Goal: Task Accomplishment & Management: Manage account settings

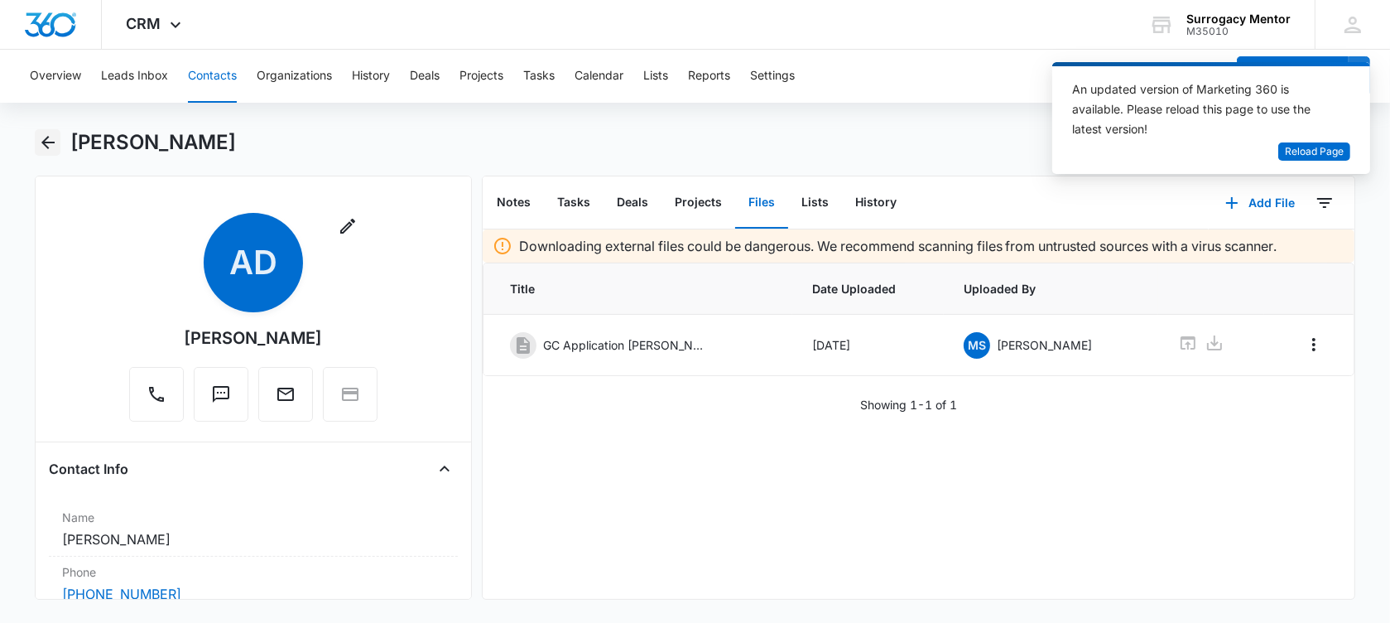
click at [50, 142] on icon "Back" at bounding box center [47, 142] width 13 height 13
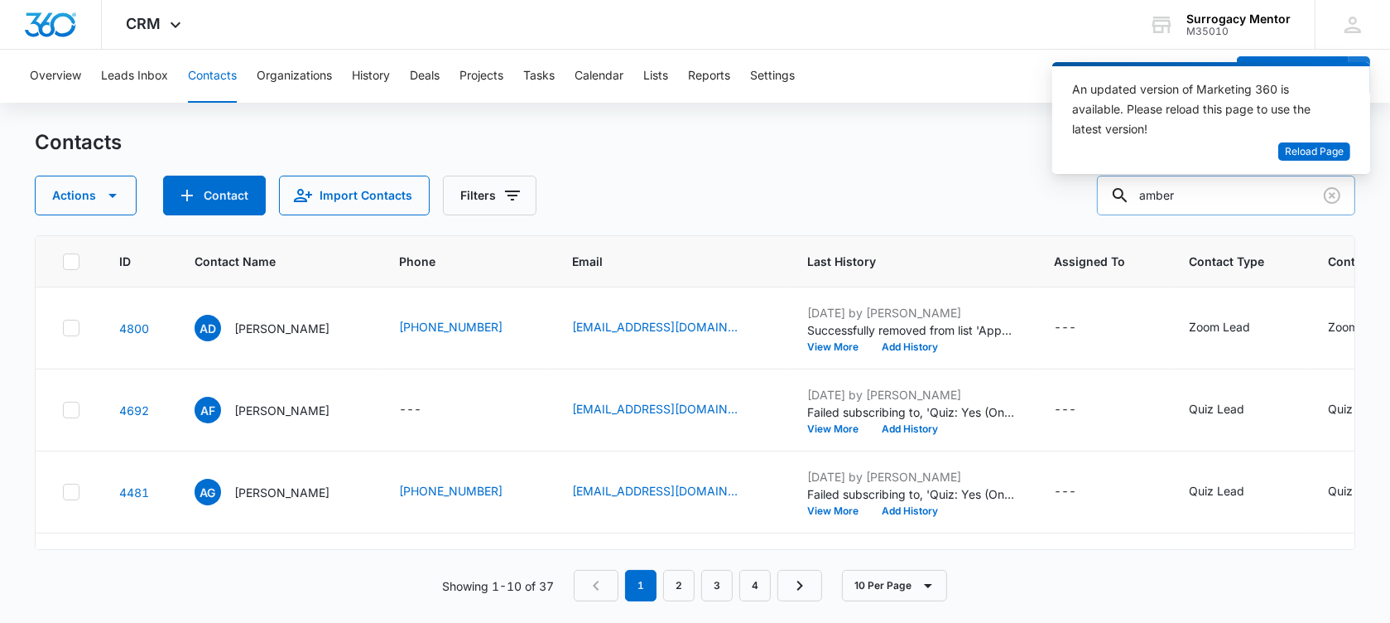
click at [1293, 190] on input "amber" at bounding box center [1226, 196] width 258 height 40
drag, startPoint x: 1293, startPoint y: 190, endPoint x: 1116, endPoint y: 182, distance: 177.4
click at [1117, 183] on body "CRM Apps Reputation Websites Forms CRM Email Social Shop Payments POS Content A…" at bounding box center [695, 311] width 1390 height 623
type input "[PERSON_NAME]"
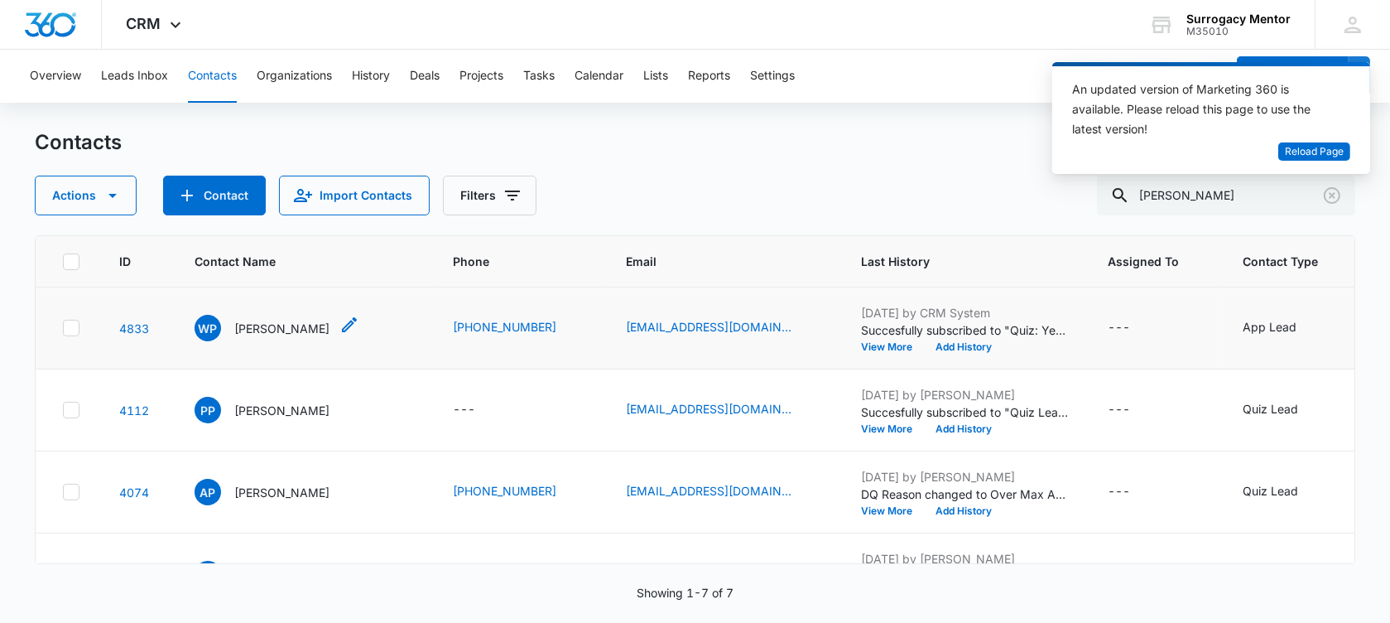
click at [282, 337] on p "[PERSON_NAME]" at bounding box center [281, 328] width 95 height 17
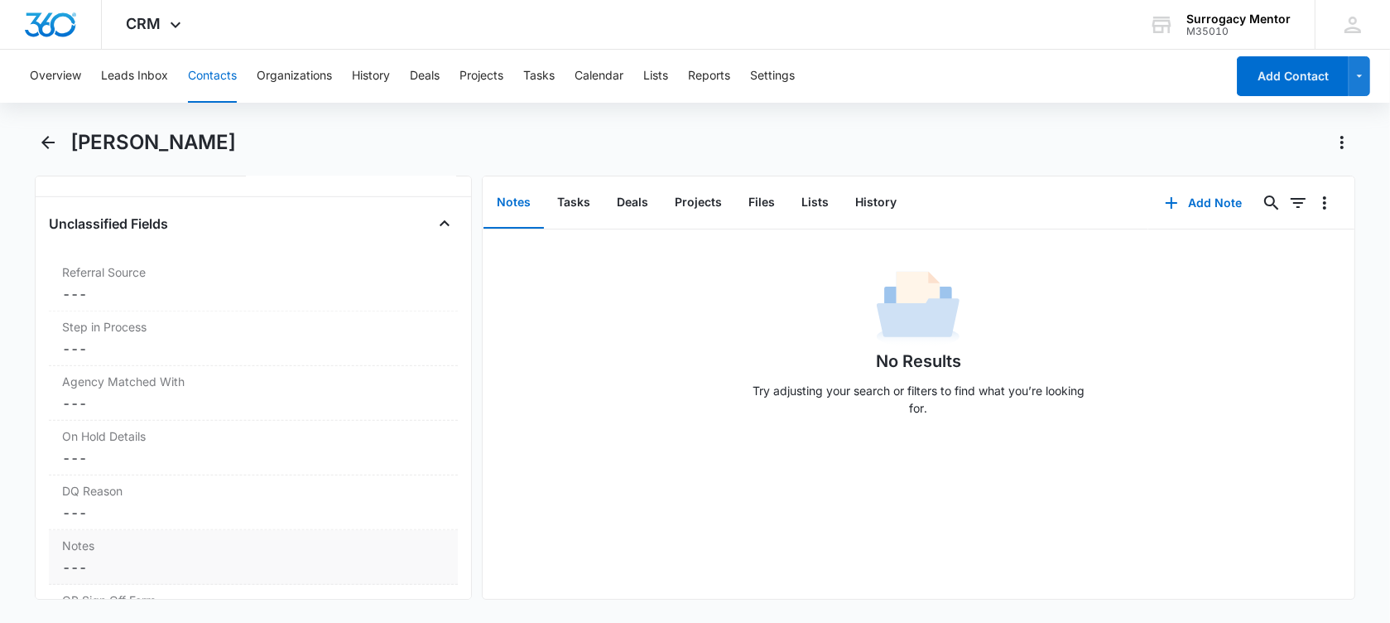
scroll to position [1242, 0]
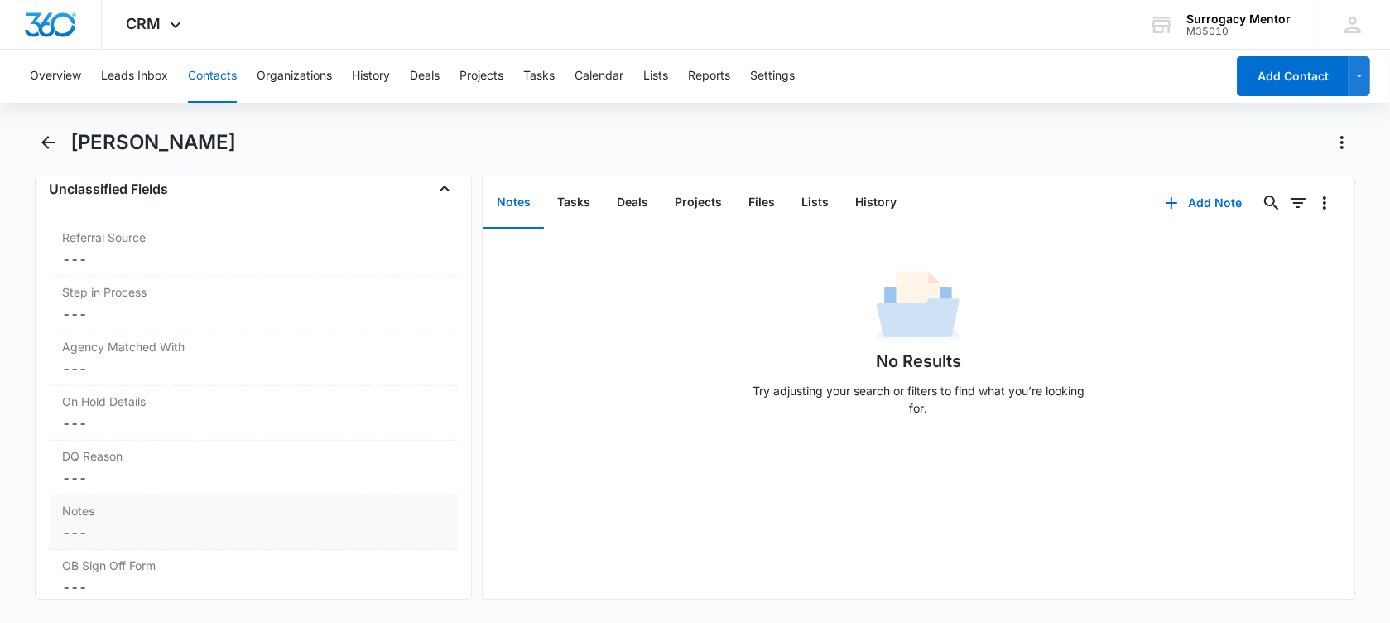
click at [167, 526] on dd "Cancel Save Changes ---" at bounding box center [253, 533] width 383 height 20
click at [164, 542] on textarea "Notes" at bounding box center [253, 573] width 389 height 94
paste textarea "1) age 32. 2) relationship status "other". Get details. 3) BMI 25.4 4) 3 delive…"
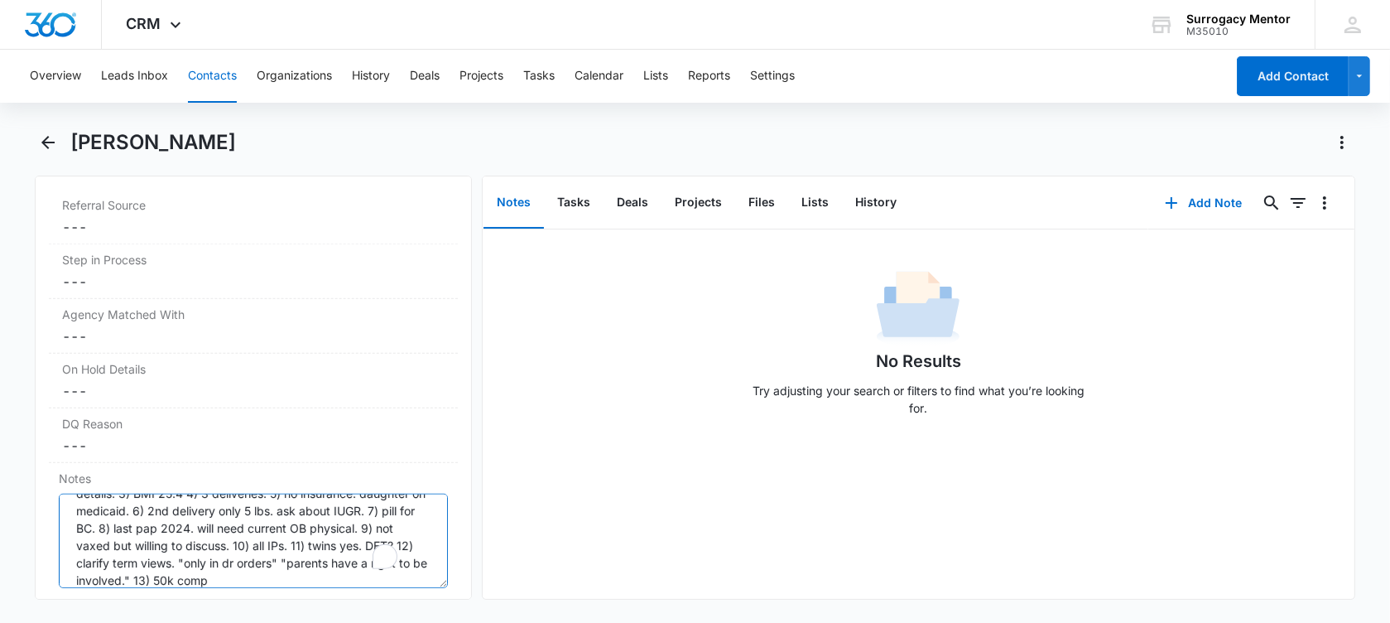
scroll to position [0, 0]
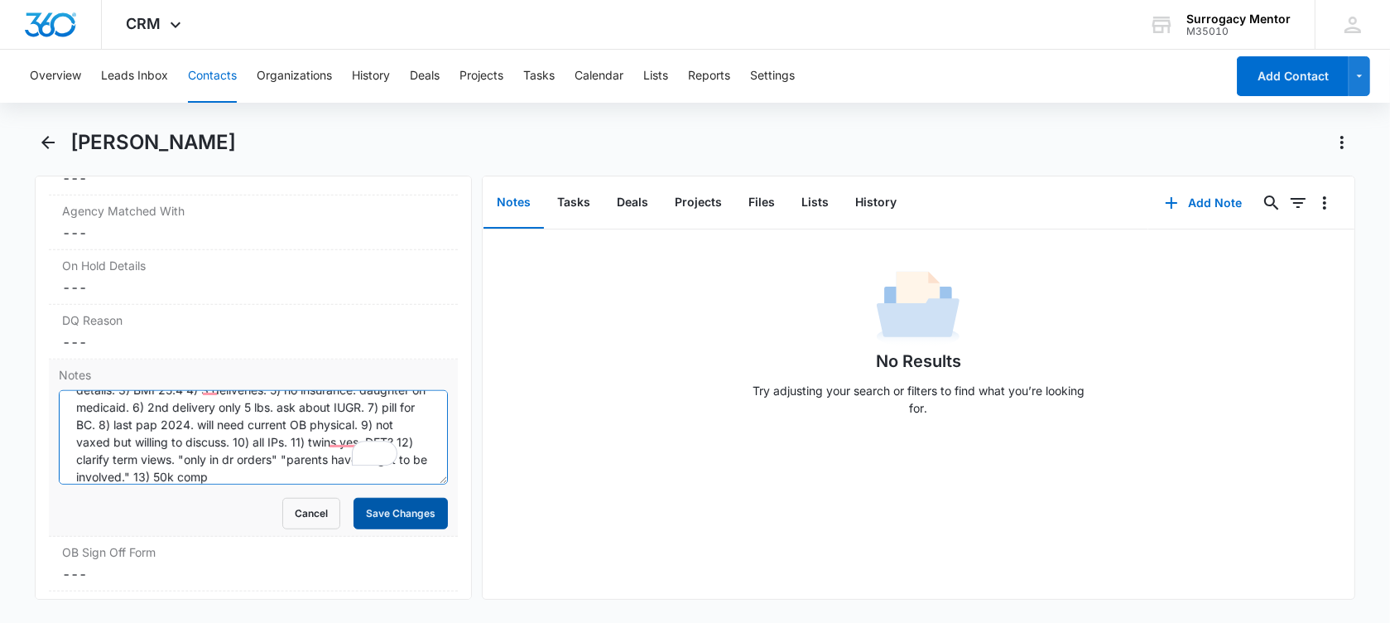
type textarea "1) age 32. 2) relationship status "other". Get details. 3) BMI 25.4 4) 3 delive…"
click at [403, 505] on button "Save Changes" at bounding box center [401, 513] width 94 height 31
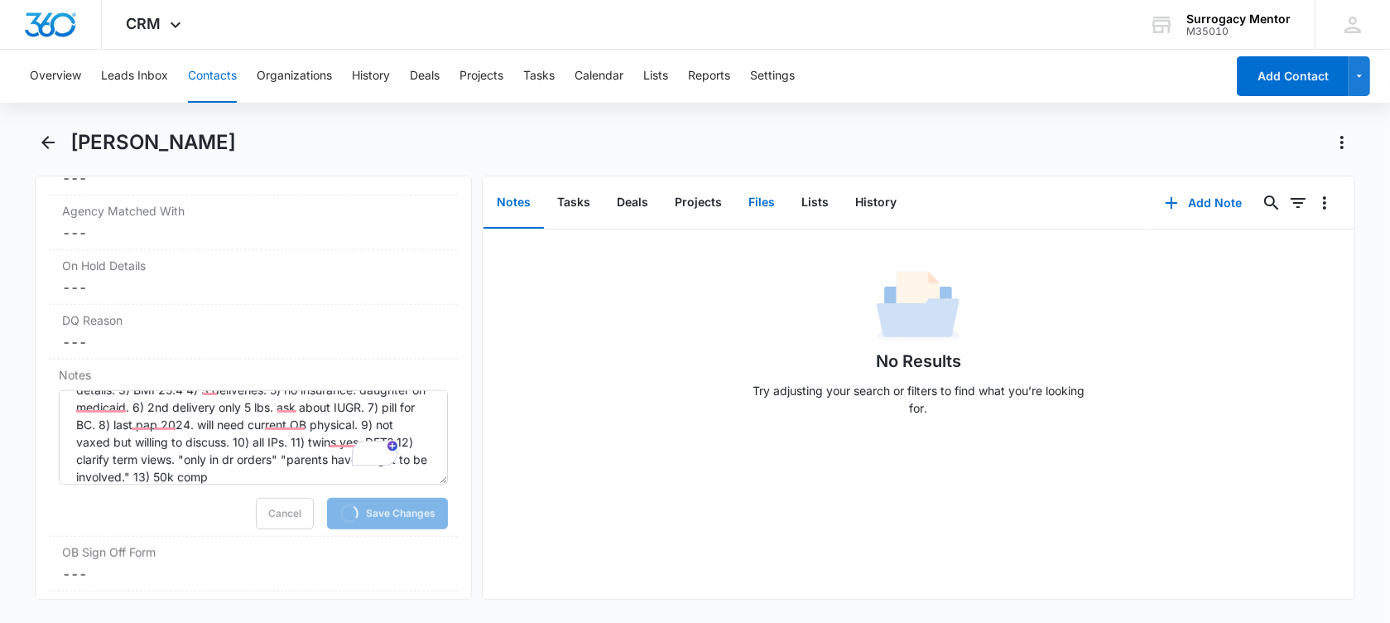
click at [747, 185] on button "Files" at bounding box center [761, 202] width 53 height 51
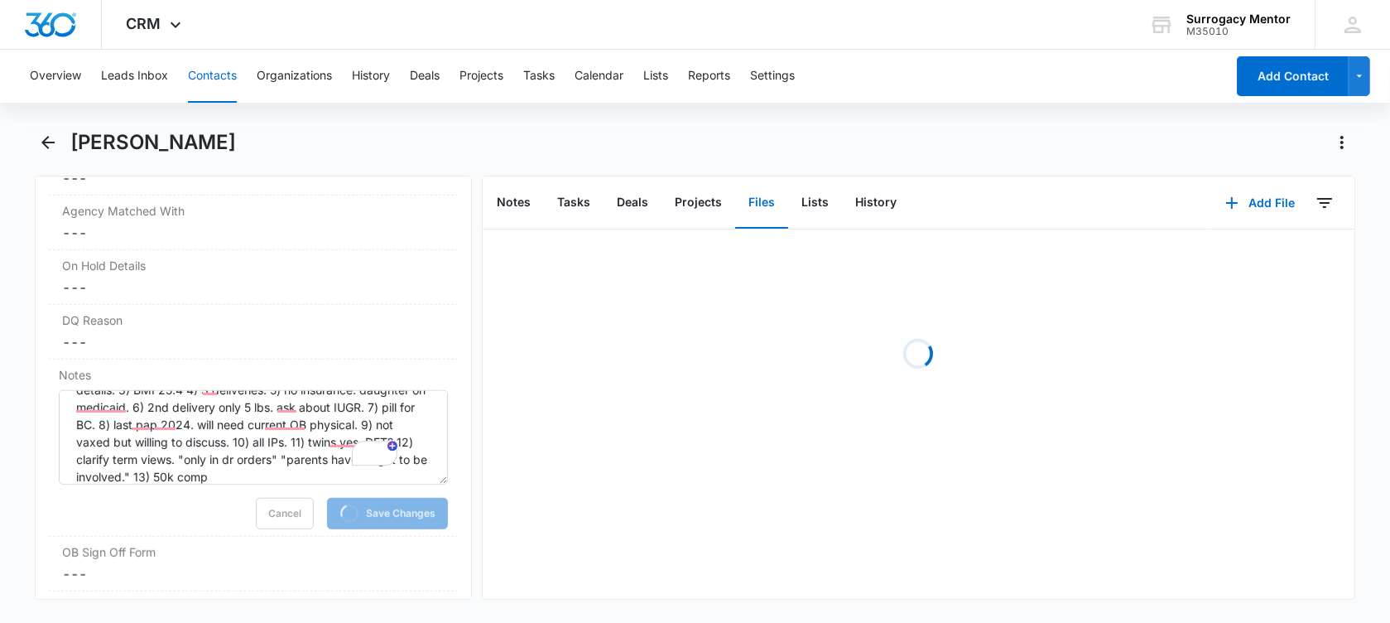
scroll to position [39, 0]
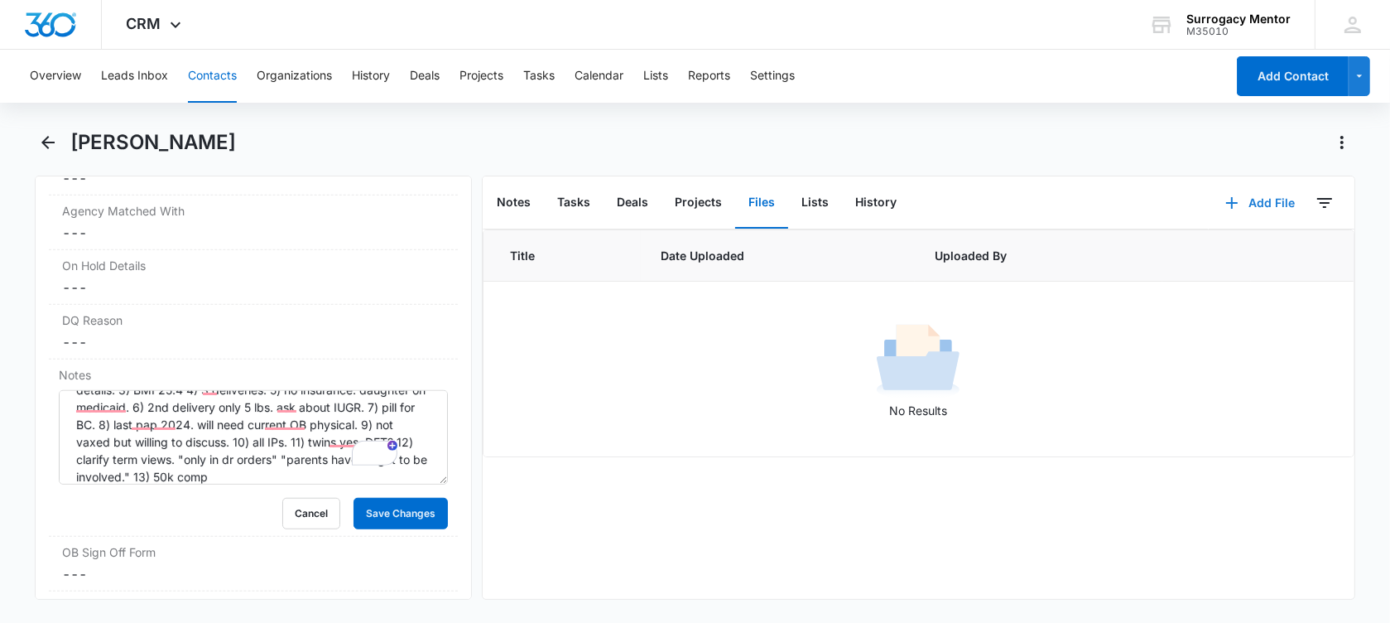
click at [1247, 205] on button "Add File" at bounding box center [1260, 203] width 103 height 40
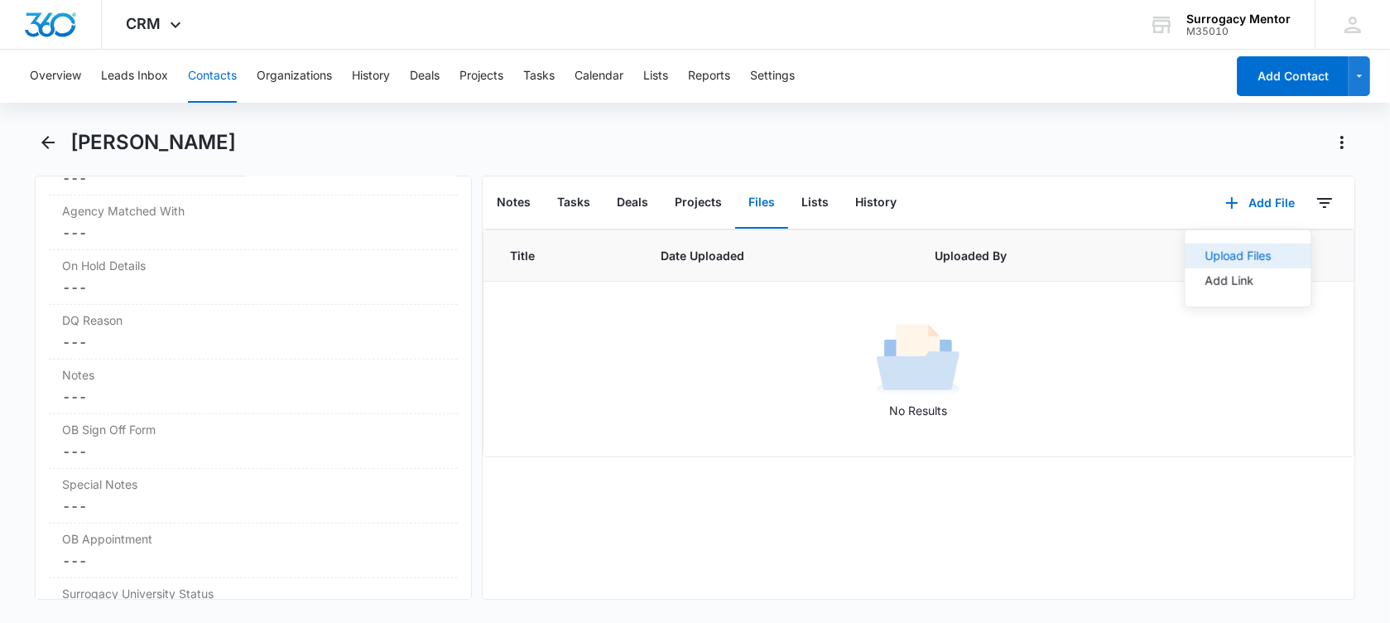
click at [1185, 244] on button "Upload Files" at bounding box center [1248, 255] width 126 height 25
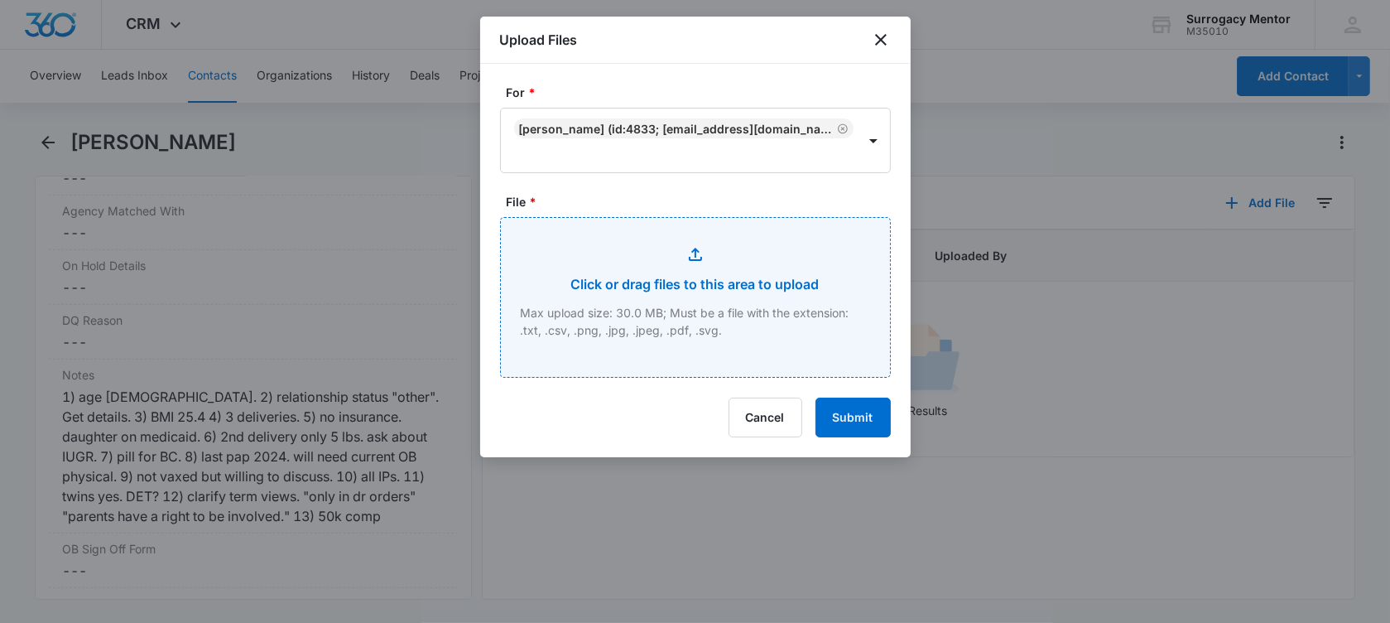
click at [768, 320] on input "File *" at bounding box center [695, 297] width 389 height 159
type input "C:\fakepath\GC Application Winter Palmer.pdf"
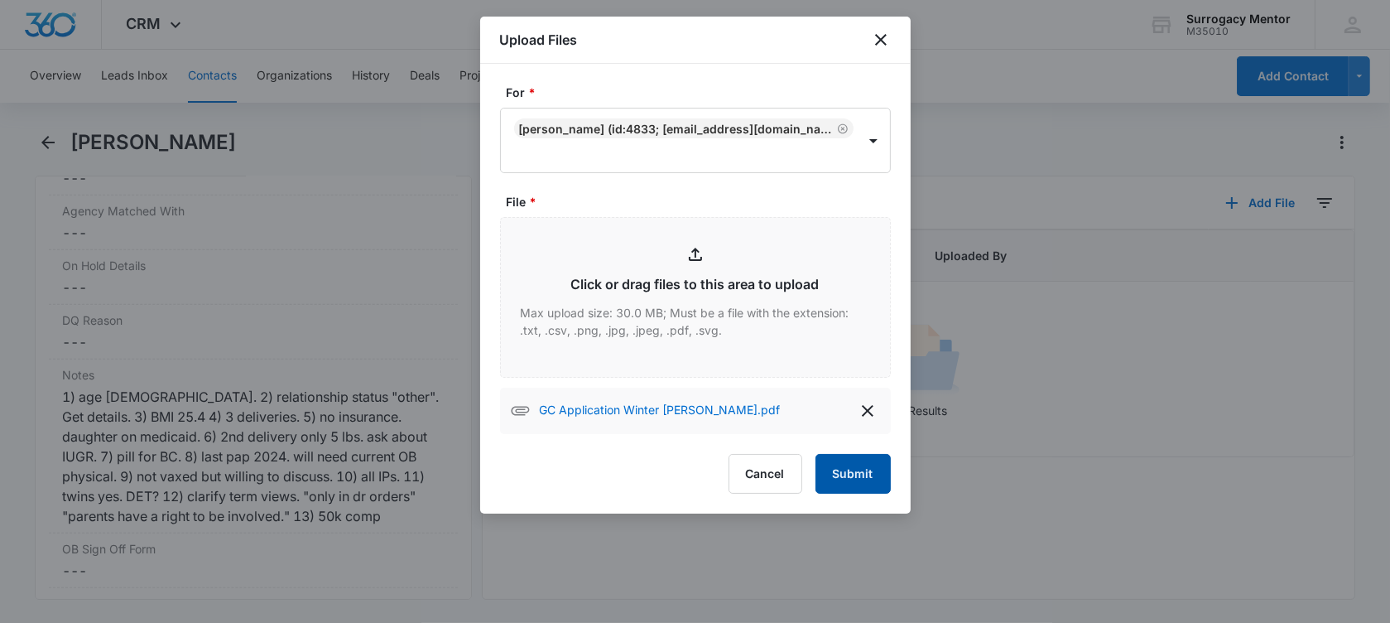
click at [854, 471] on button "Submit" at bounding box center [853, 474] width 75 height 40
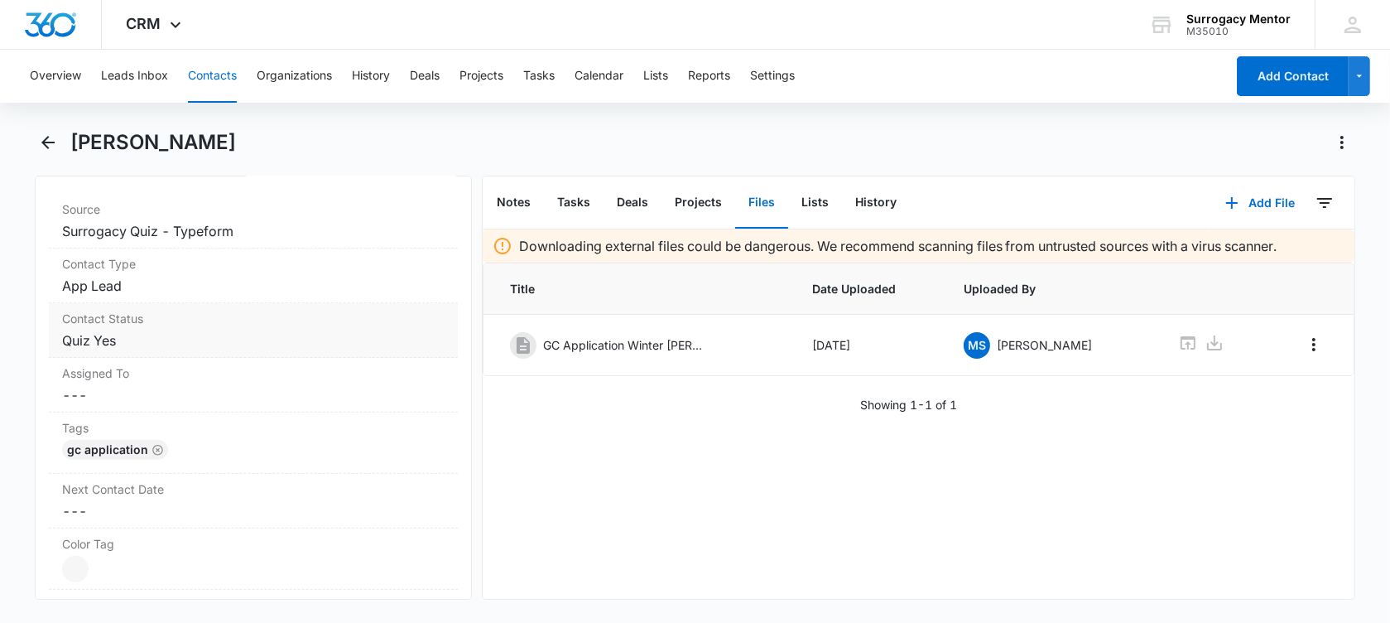
scroll to position [653, 0]
click at [166, 339] on dd "Cancel Save Changes Quiz Yes" at bounding box center [253, 341] width 383 height 20
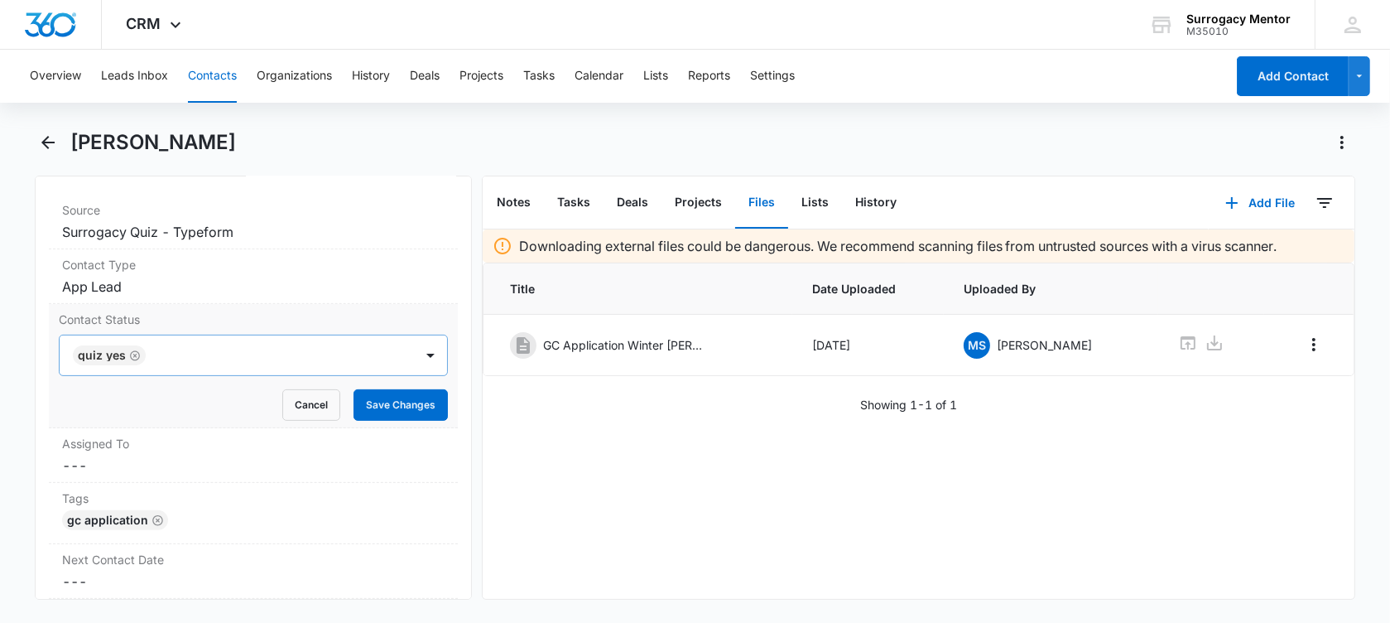
click at [132, 356] on icon "Remove Quiz Yes" at bounding box center [135, 355] width 12 height 12
click at [132, 356] on div at bounding box center [234, 355] width 318 height 23
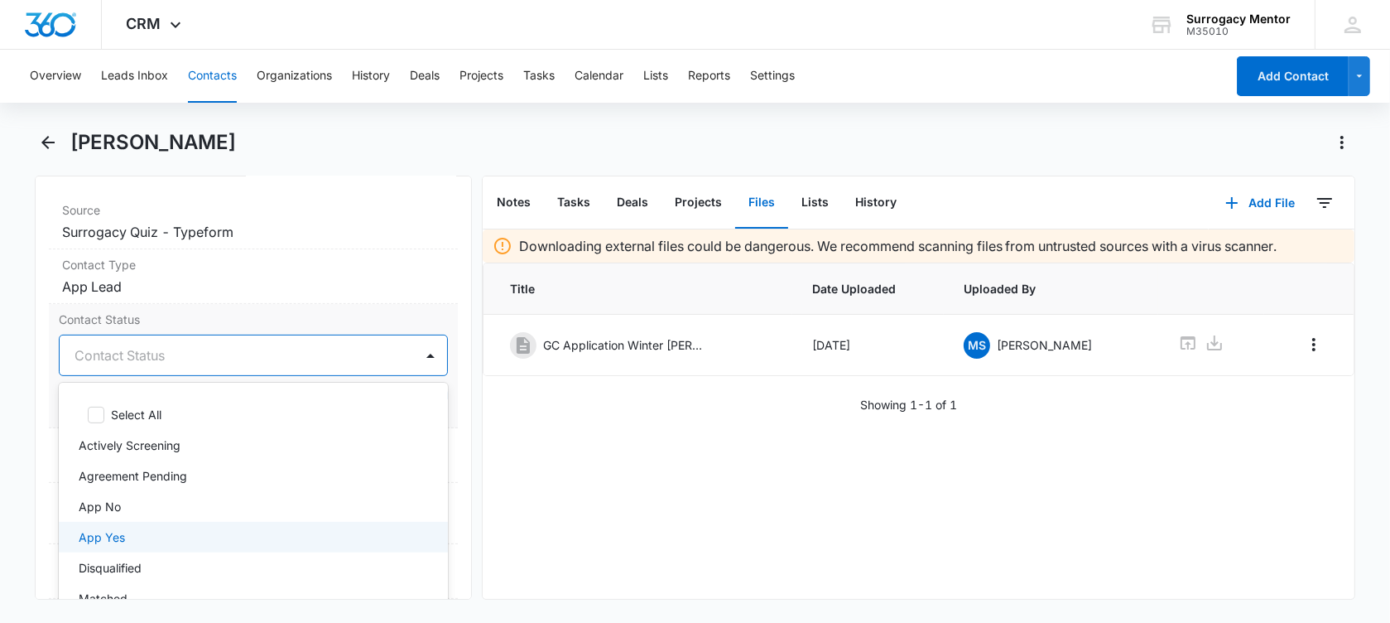
click at [192, 537] on div "App Yes" at bounding box center [252, 536] width 346 height 17
drag, startPoint x: 37, startPoint y: 402, endPoint x: 89, endPoint y: 402, distance: 51.3
click at [42, 402] on main "Winter Palmer Remove WP Winter Palmer Contact Info Name Cancel Save Changes Win…" at bounding box center [695, 374] width 1390 height 490
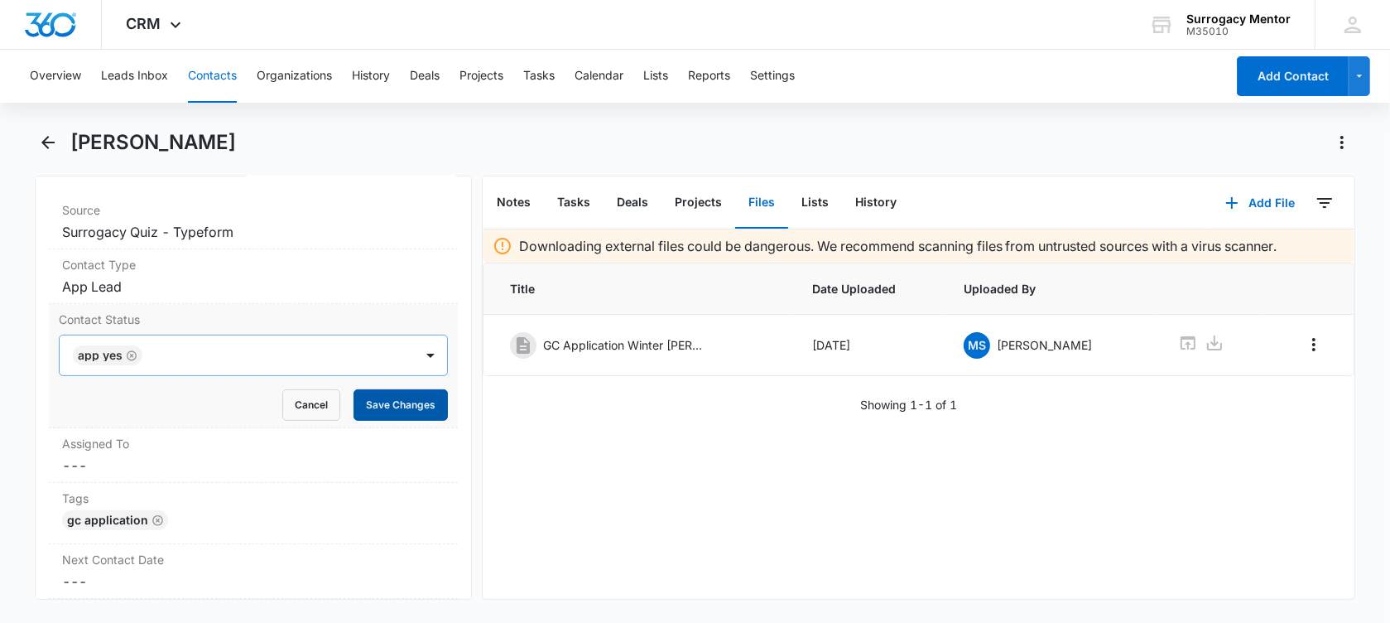
click at [427, 404] on button "Save Changes" at bounding box center [401, 404] width 94 height 31
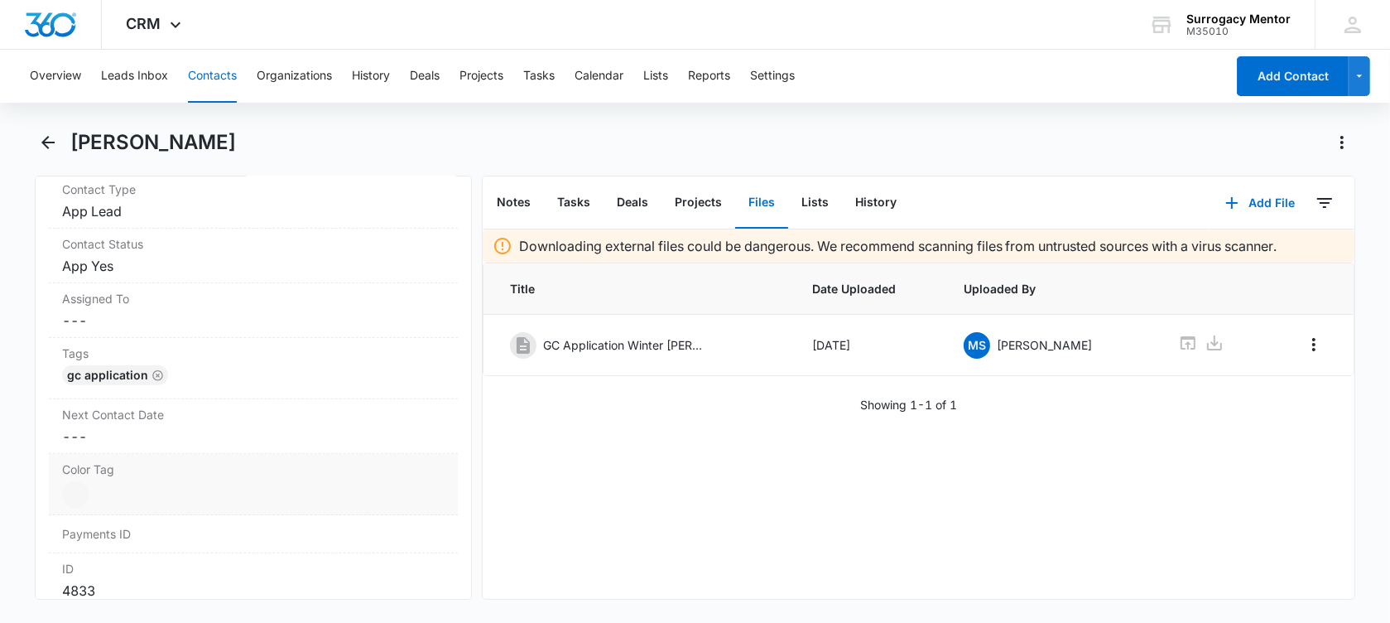
scroll to position [757, 0]
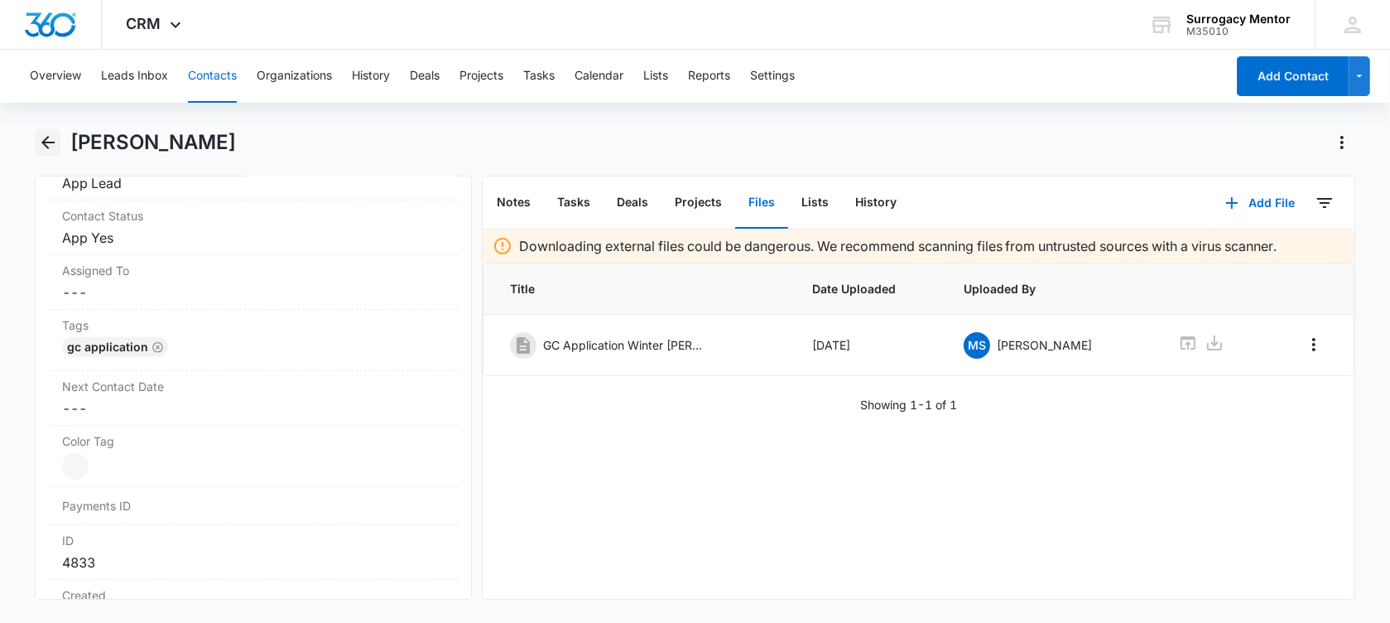
click at [51, 142] on icon "Back" at bounding box center [47, 142] width 13 height 13
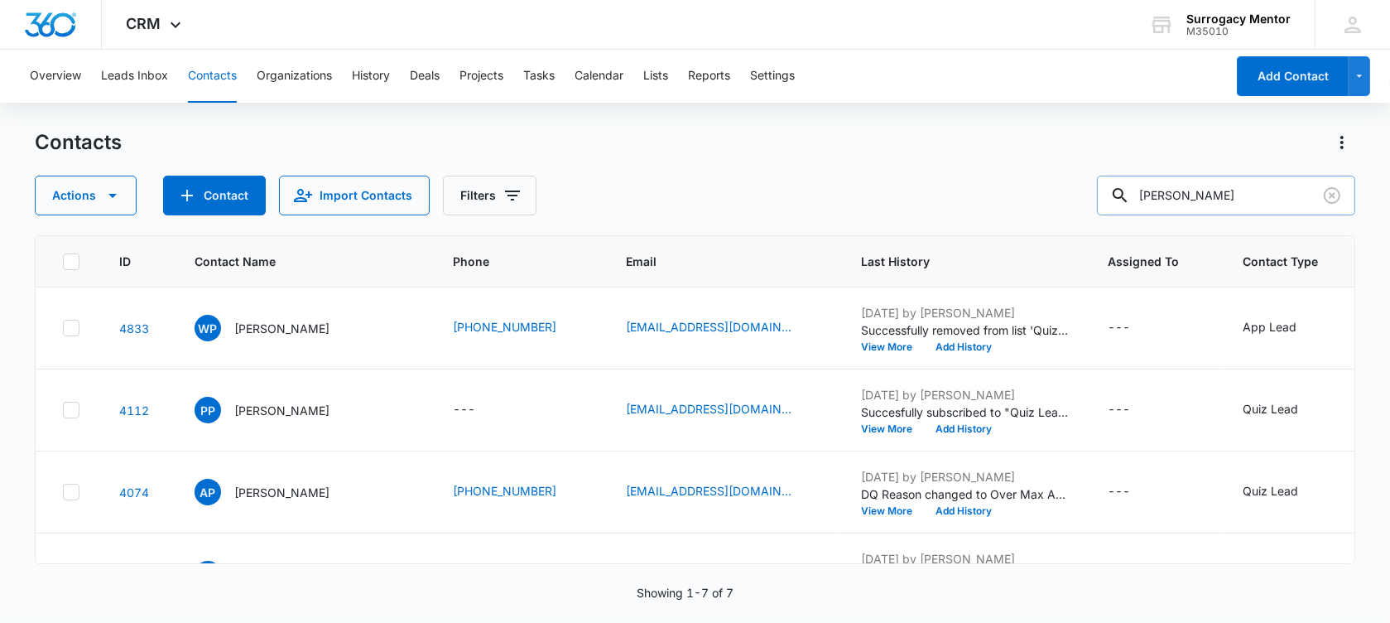
click at [1325, 179] on div at bounding box center [1332, 196] width 26 height 40
click at [1340, 205] on button "Clear" at bounding box center [1332, 195] width 26 height 26
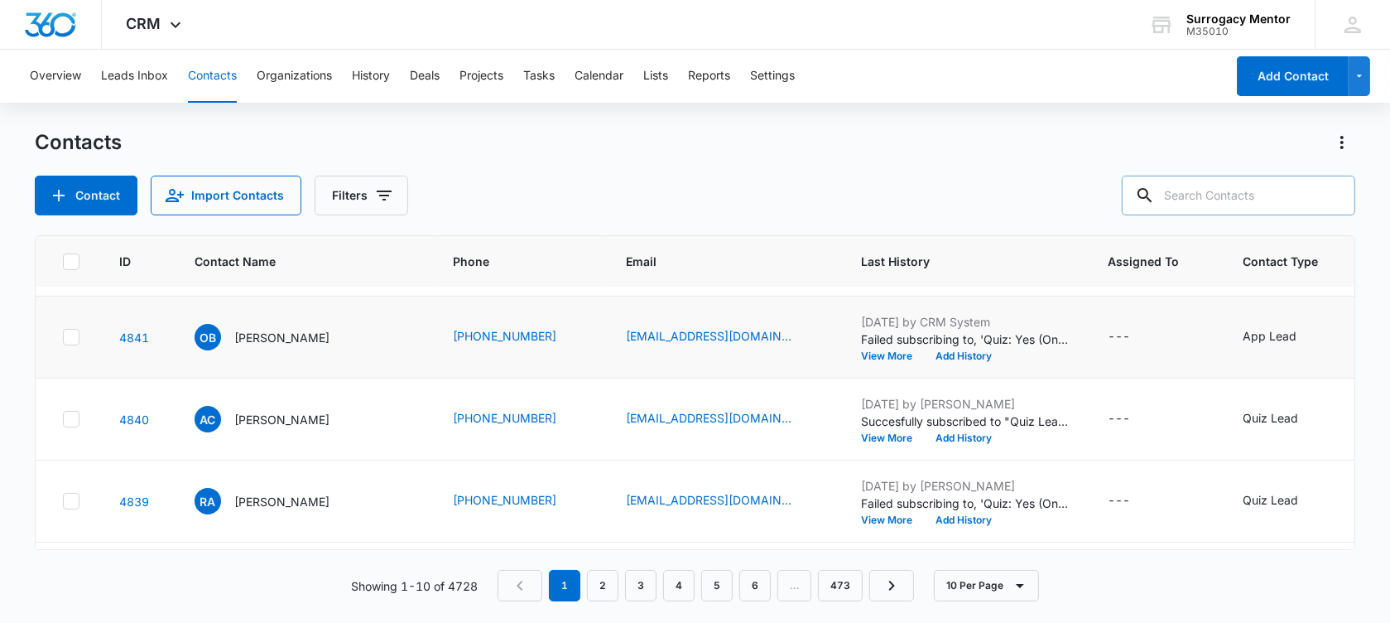
scroll to position [104, 0]
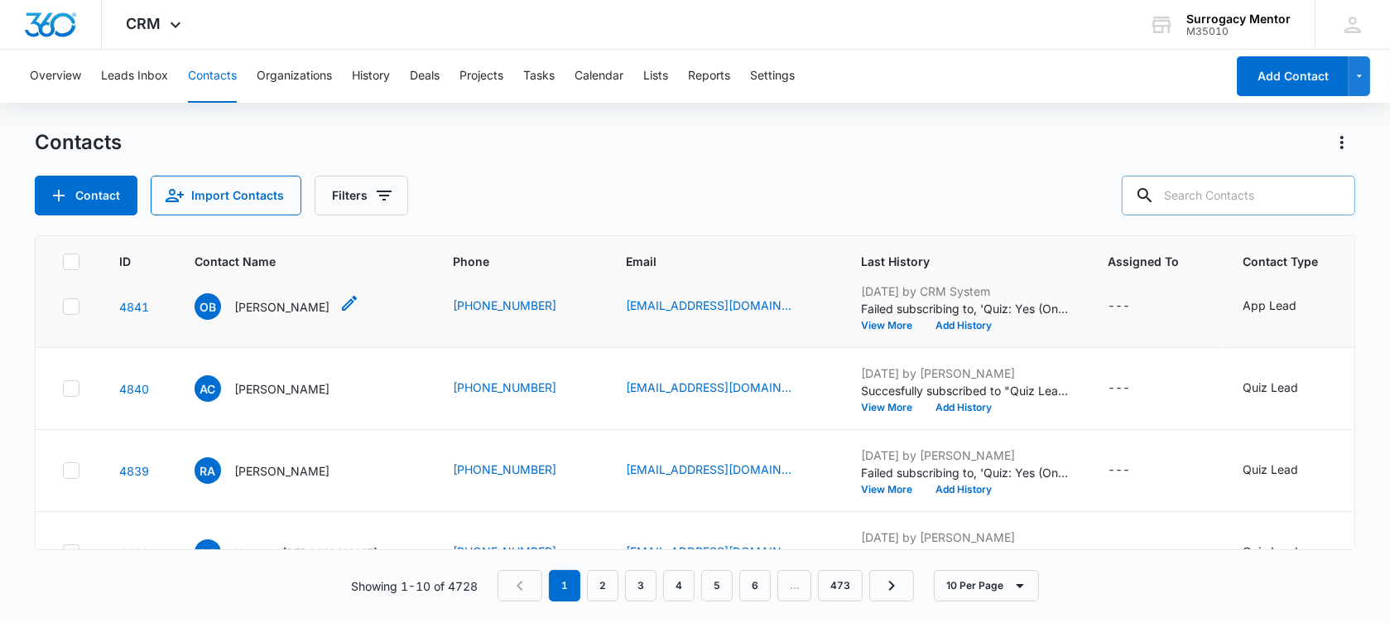
click at [264, 315] on p "Ondrea Bryant" at bounding box center [281, 306] width 95 height 17
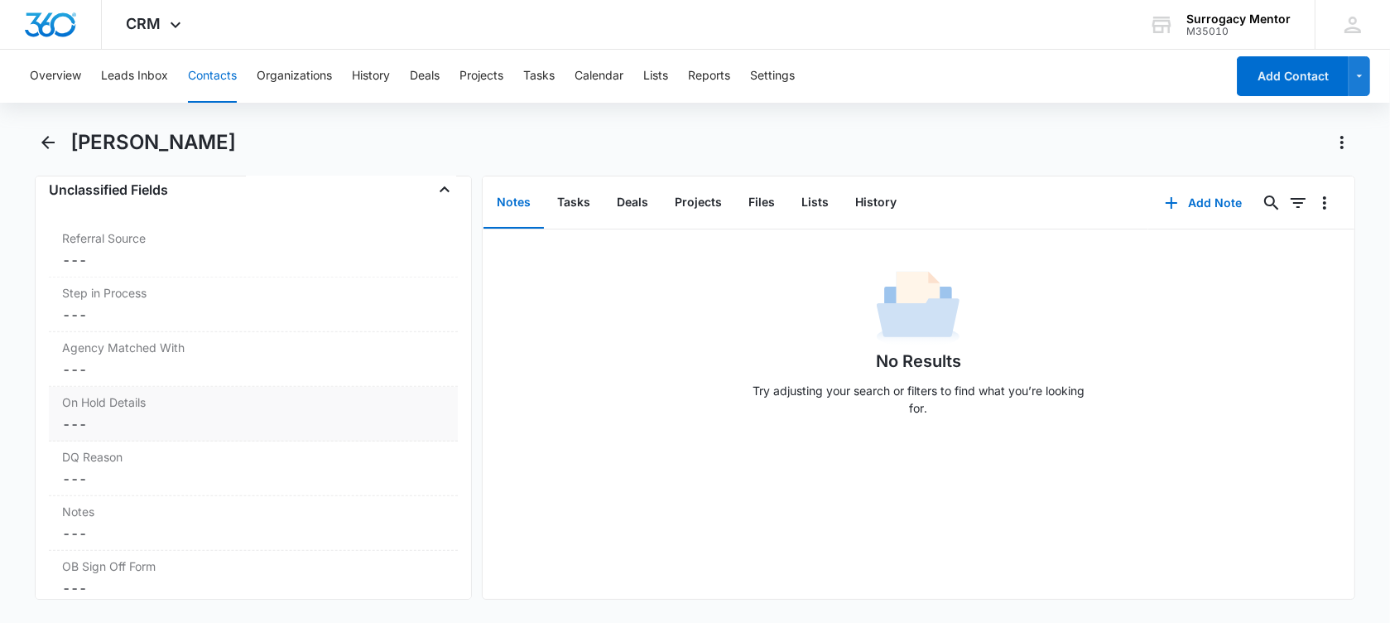
scroll to position [1242, 0]
click at [163, 523] on dd "Cancel Save Changes ---" at bounding box center [253, 533] width 383 height 20
drag, startPoint x: 156, startPoint y: 545, endPoint x: 149, endPoint y: 537, distance: 10.0
click at [149, 537] on textarea "Notes" at bounding box center [253, 573] width 389 height 94
paste textarea "1) age 24. 2) single 3) BMI 21.5 4) says experienced GC. but only has one deliv…"
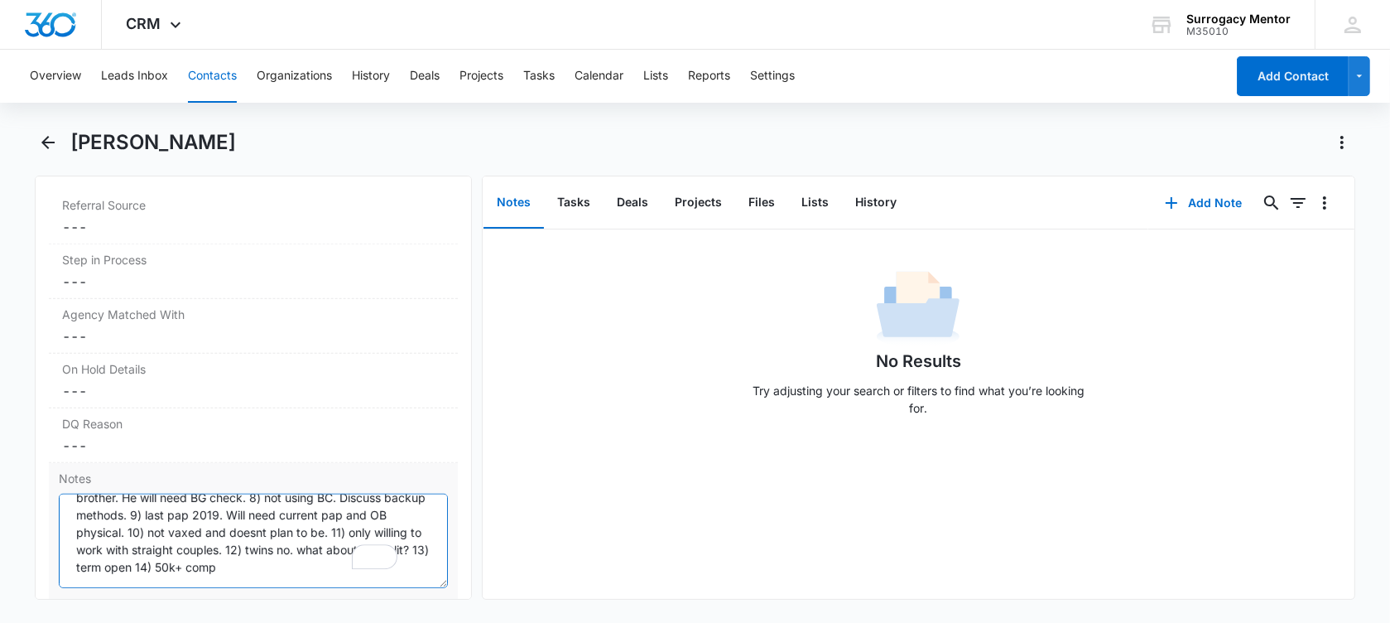
scroll to position [0, 0]
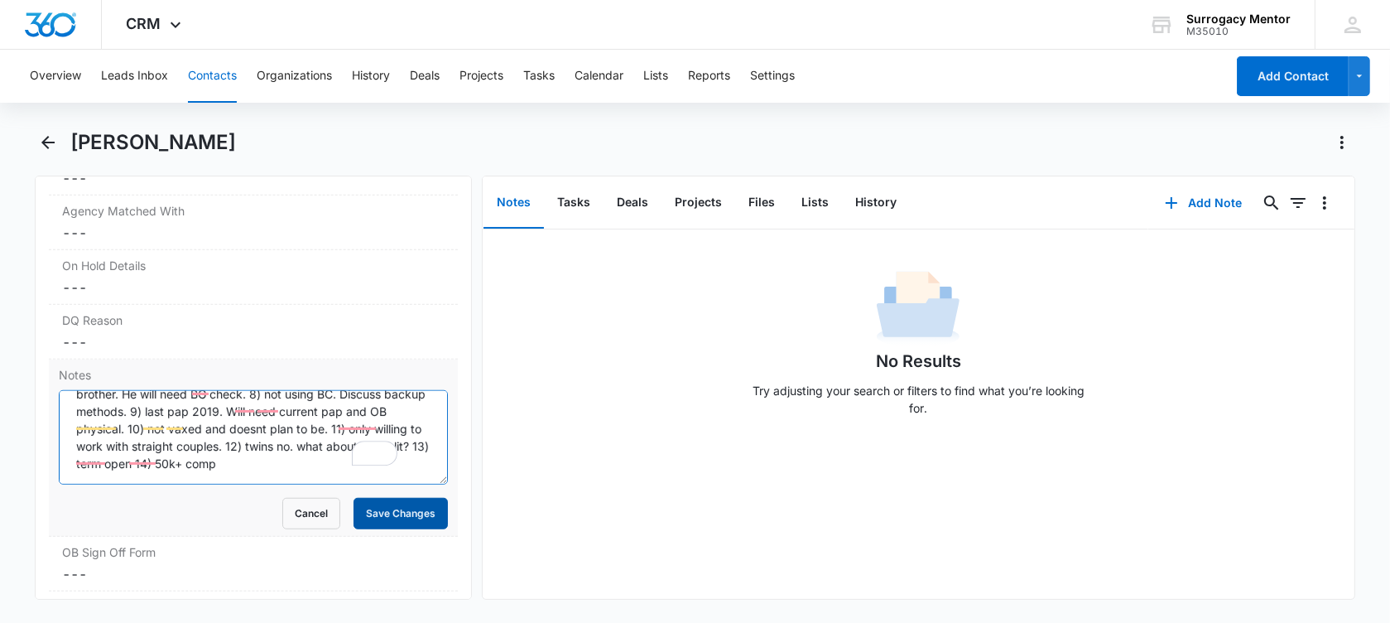
type textarea "1) age 24. 2) single 3) BMI 21.5 4) says experienced GC. but only has one deliv…"
click at [374, 499] on button "Save Changes" at bounding box center [401, 513] width 94 height 31
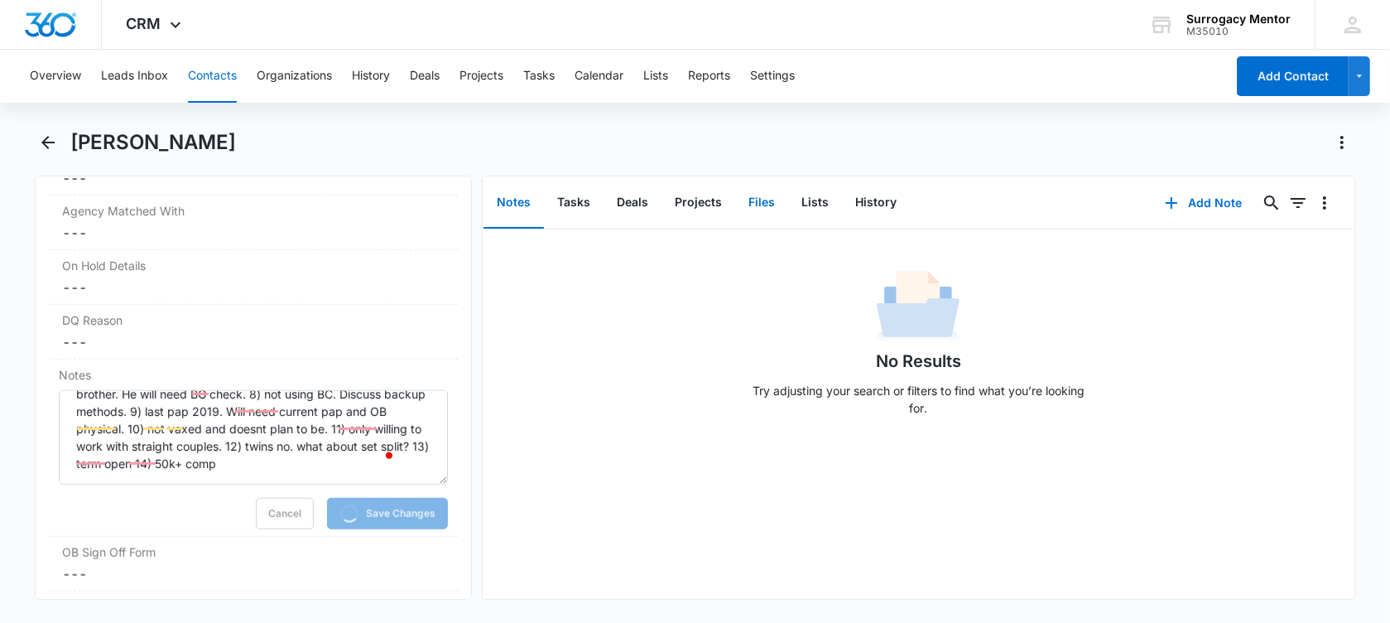
click at [751, 200] on button "Files" at bounding box center [761, 202] width 53 height 51
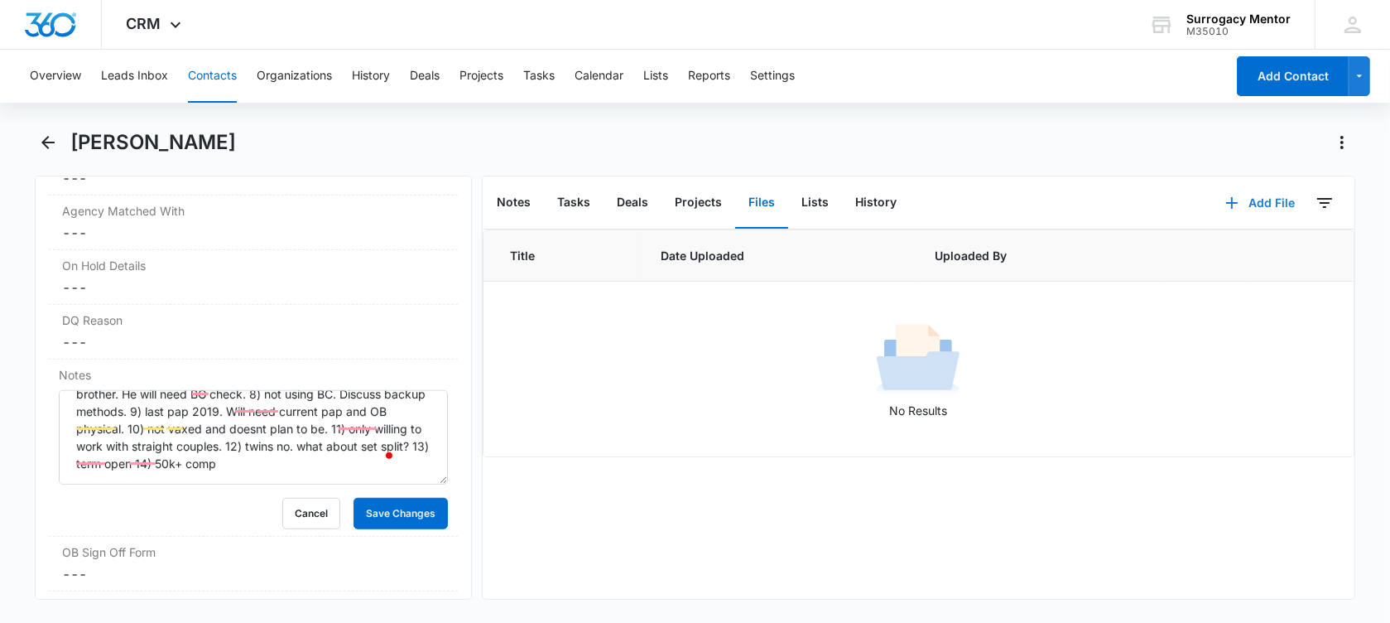
click at [1235, 206] on button "Add File" at bounding box center [1260, 203] width 103 height 40
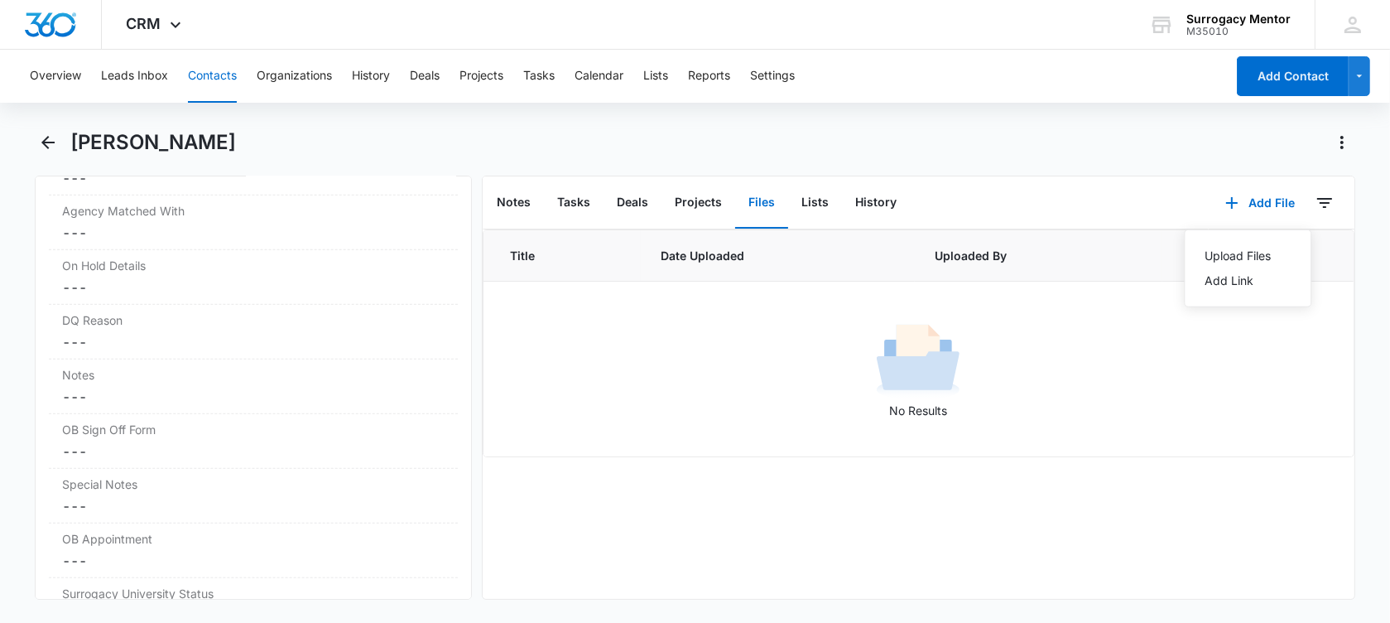
click at [1223, 238] on div "Upload Files Add Link" at bounding box center [1248, 268] width 128 height 78
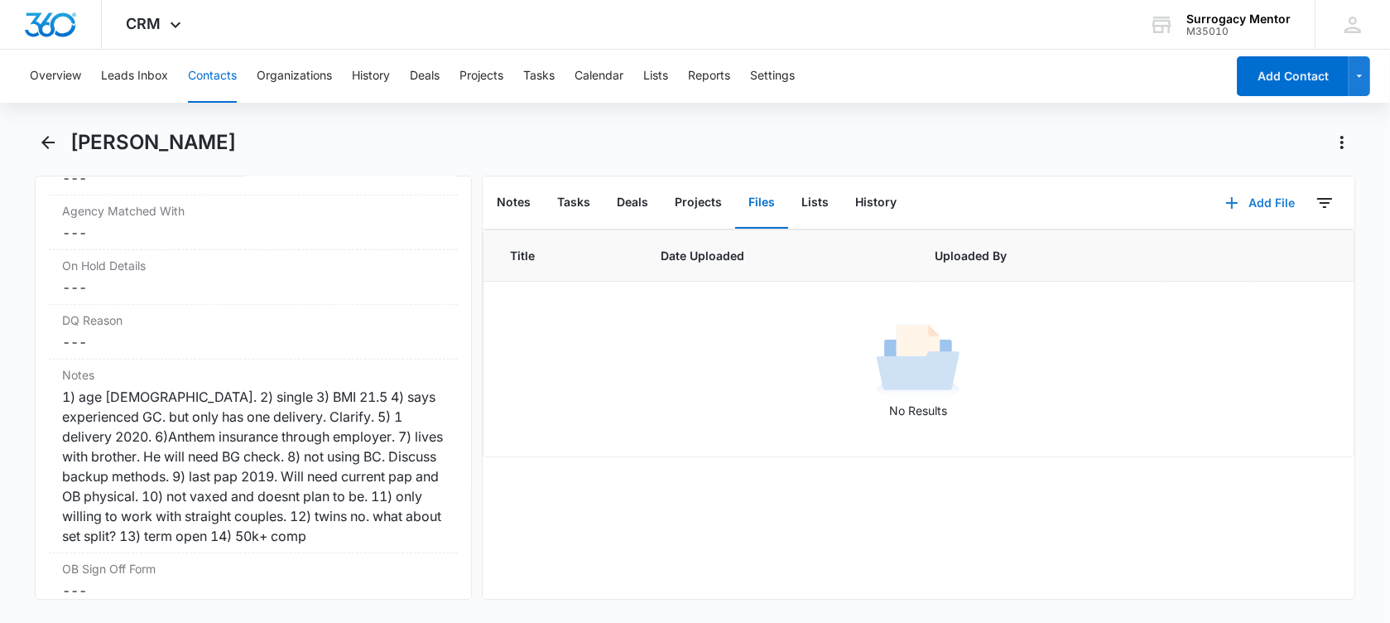
click at [1236, 207] on button "Add File" at bounding box center [1260, 203] width 103 height 40
click at [1227, 253] on div "Upload Files" at bounding box center [1238, 256] width 66 height 12
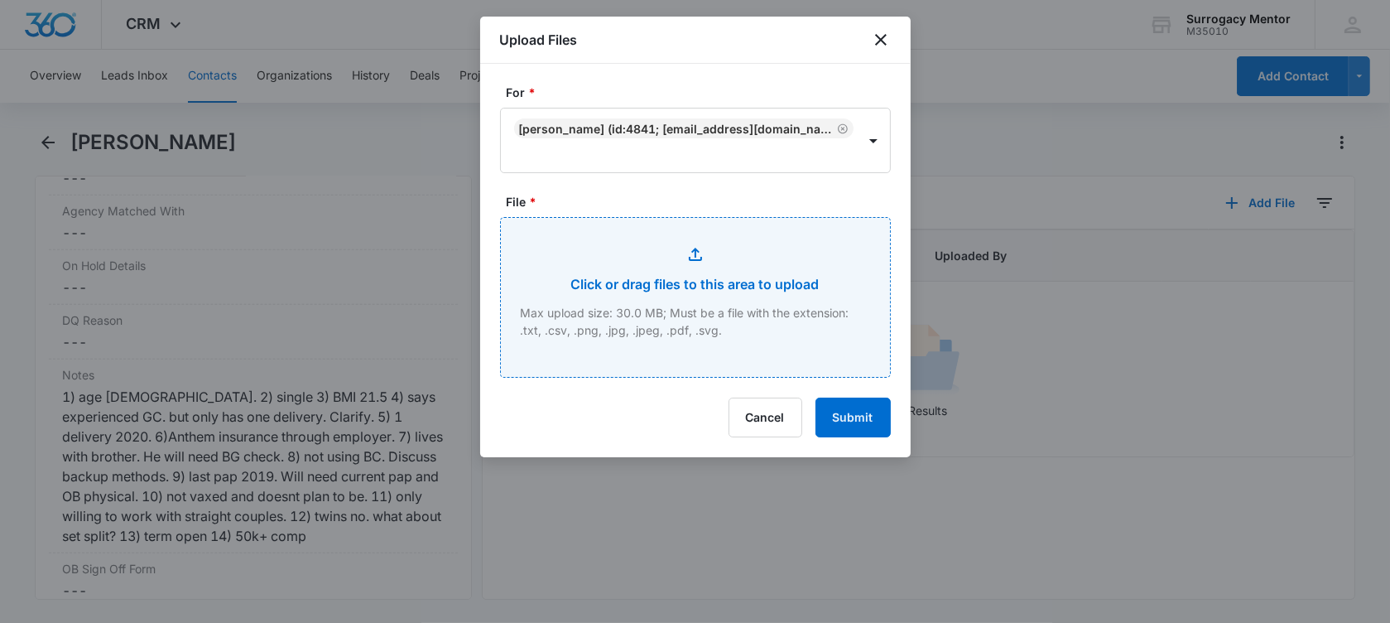
click at [777, 295] on input "File *" at bounding box center [695, 297] width 389 height 159
type input "C:\fakepath\GC Application Ondrea Bryant.pdf"
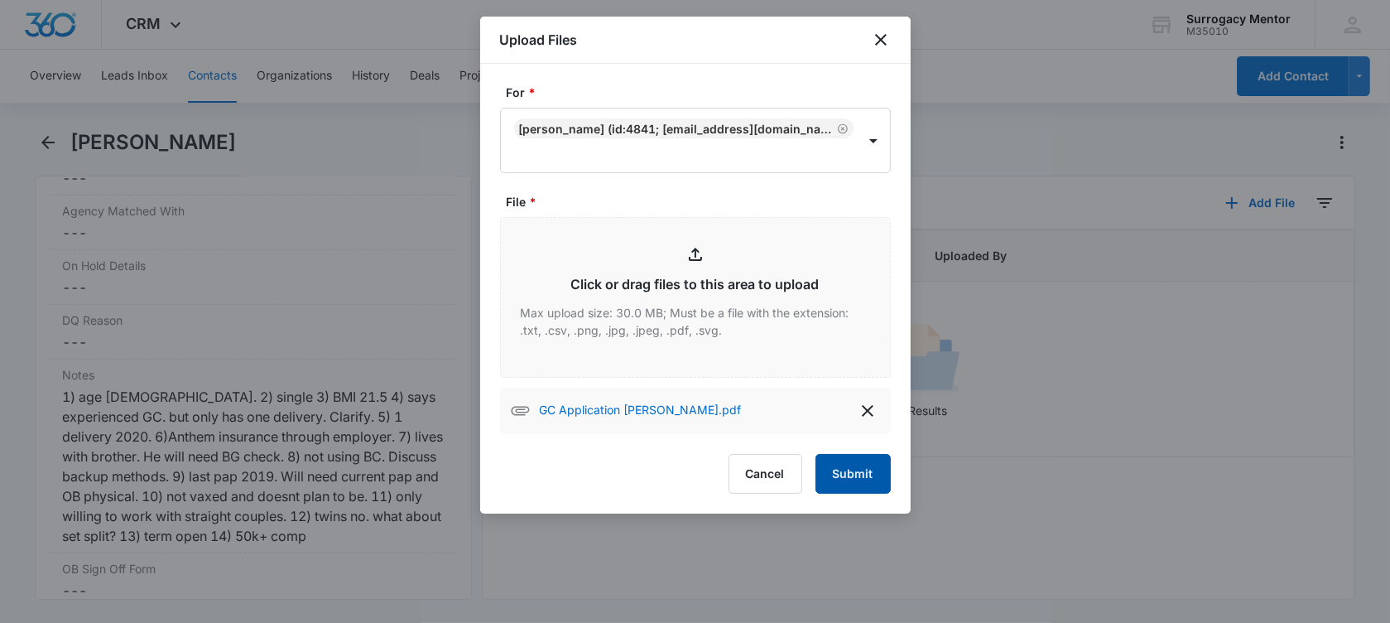
click at [858, 473] on button "Submit" at bounding box center [853, 474] width 75 height 40
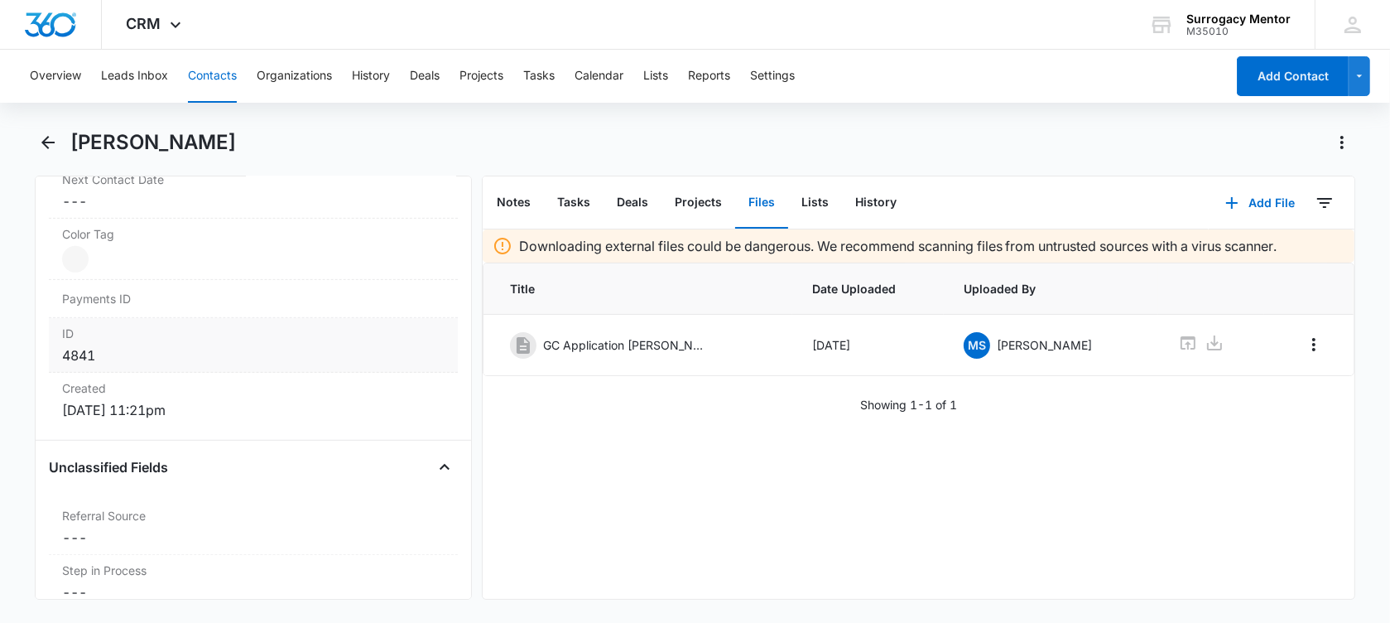
scroll to position [550, 0]
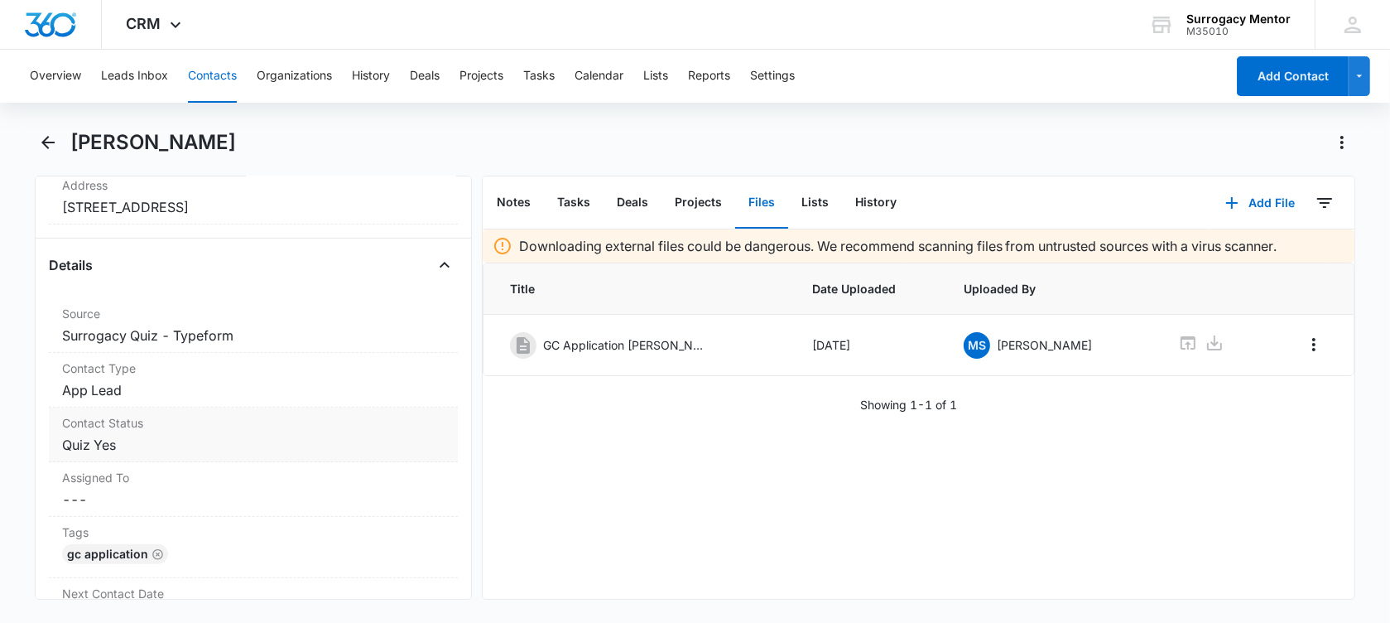
click at [196, 428] on label "Contact Status" at bounding box center [253, 422] width 383 height 17
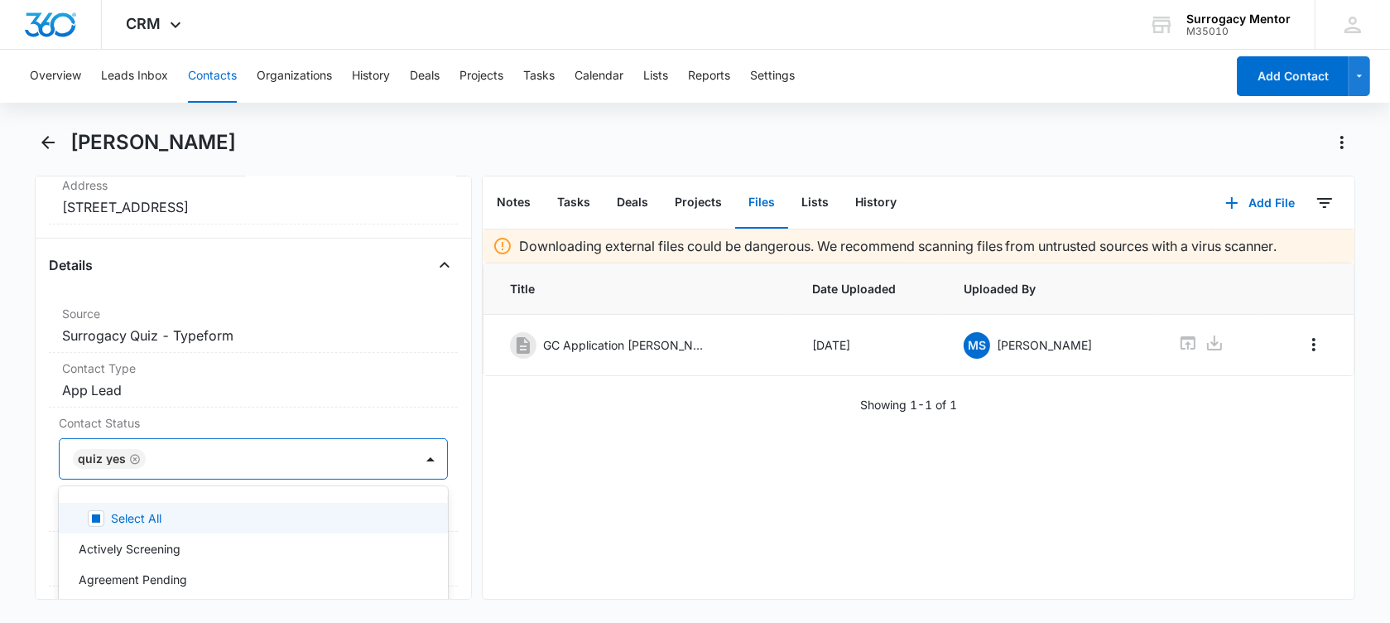
click at [120, 455] on div "Quiz Yes" at bounding box center [102, 459] width 48 height 12
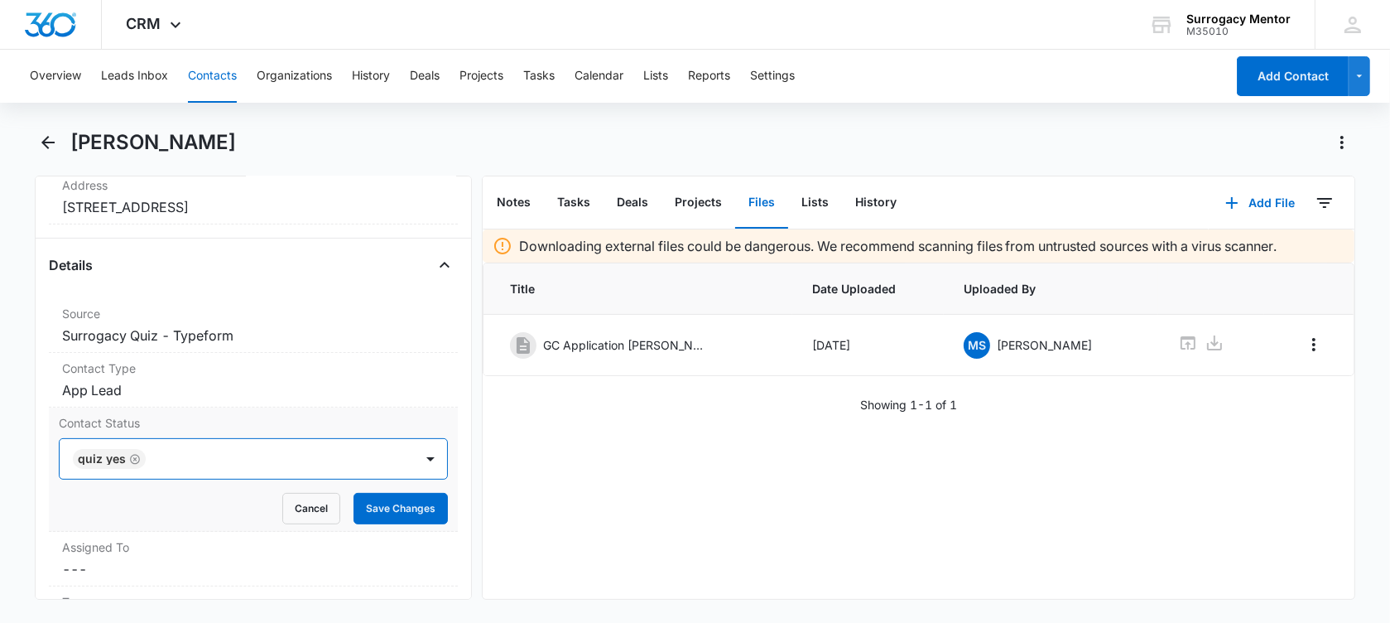
click at [130, 458] on icon "Remove Quiz Yes" at bounding box center [135, 459] width 10 height 10
click at [129, 458] on div at bounding box center [234, 458] width 318 height 23
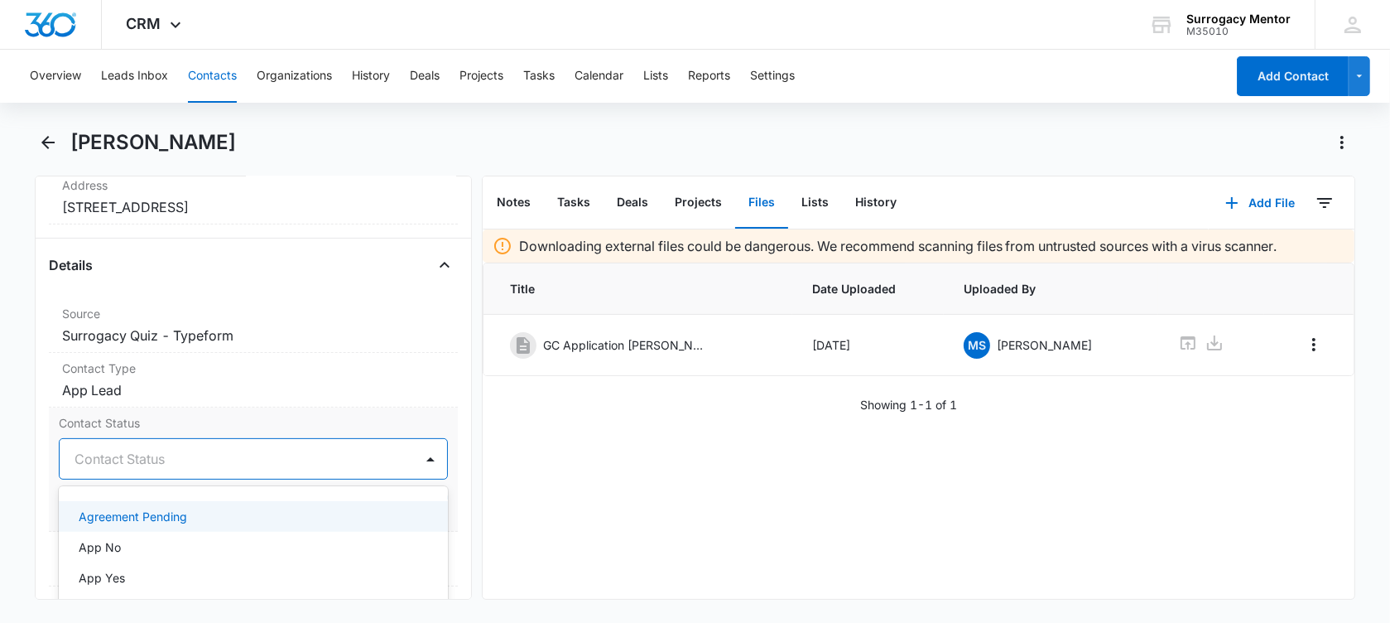
scroll to position [104, 0]
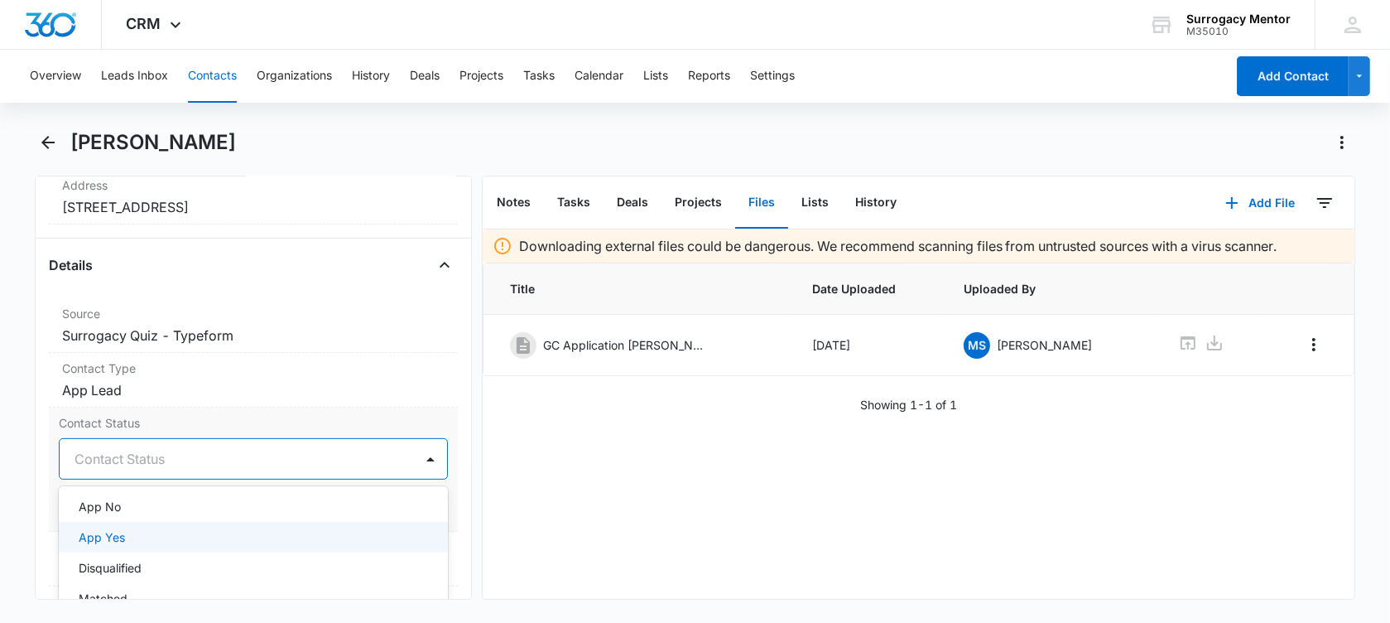
click at [176, 539] on div "App Yes" at bounding box center [252, 536] width 346 height 17
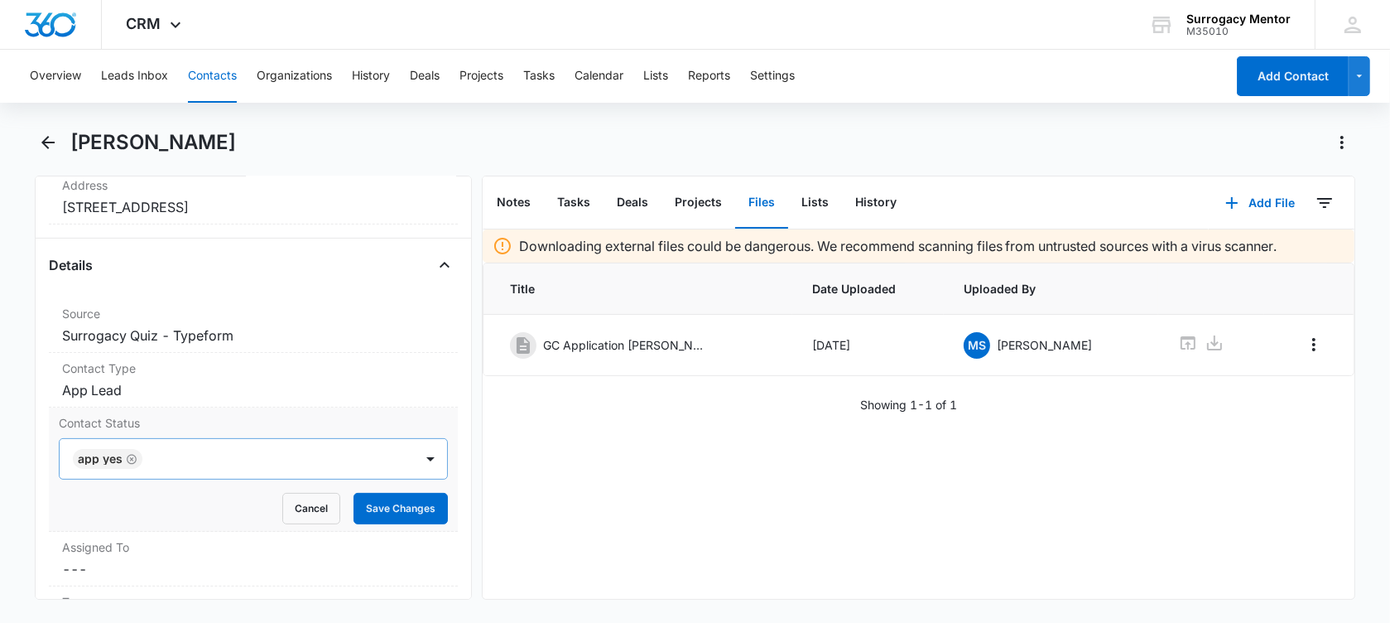
click at [6, 445] on main "Ondrea Bryant Remove OB Ondrea Bryant Contact Info Name Cancel Save Changes Ond…" at bounding box center [695, 374] width 1390 height 490
click at [354, 510] on button "Save Changes" at bounding box center [401, 508] width 94 height 31
